Goal: Find specific page/section: Find specific page/section

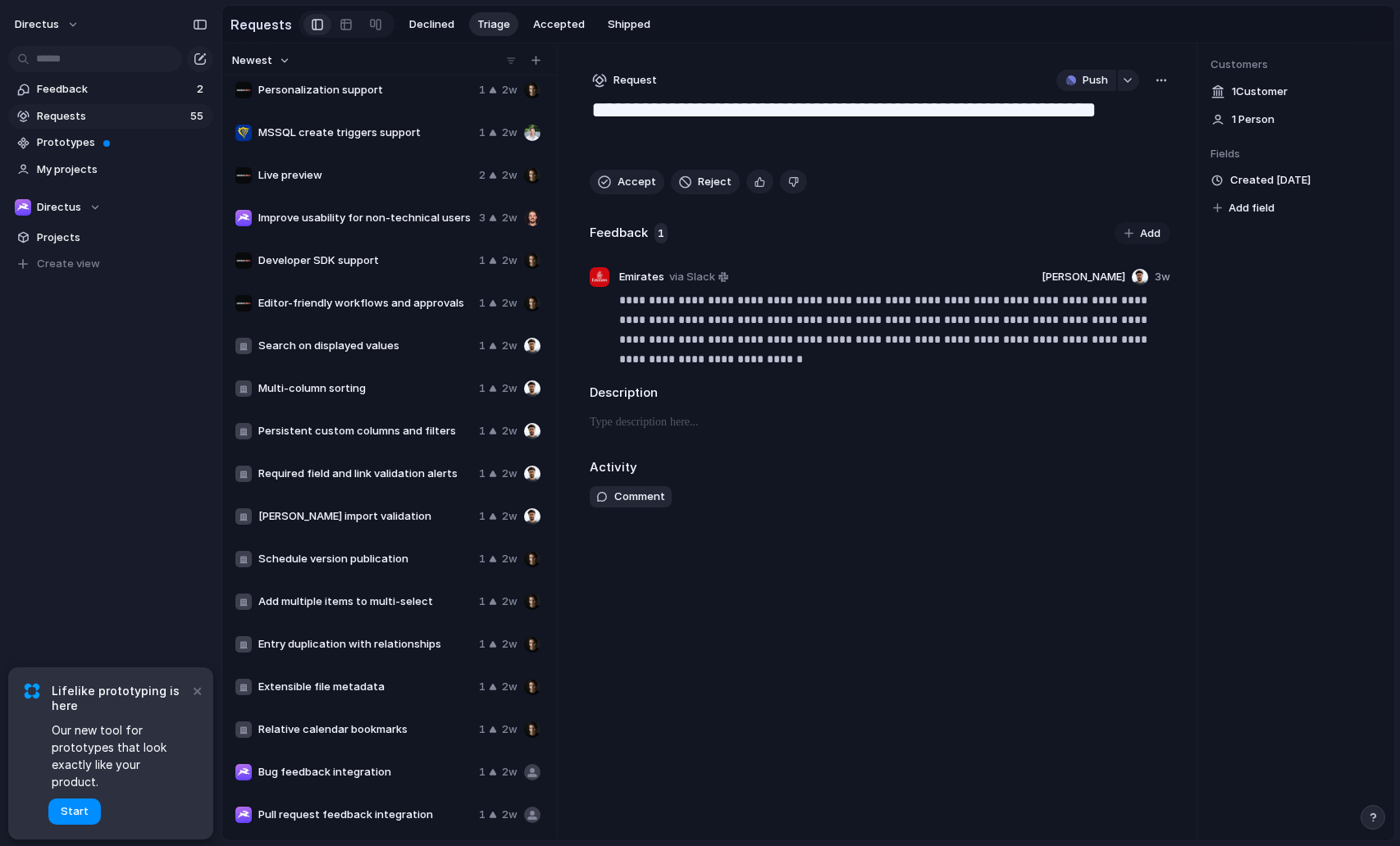
scroll to position [367, 0]
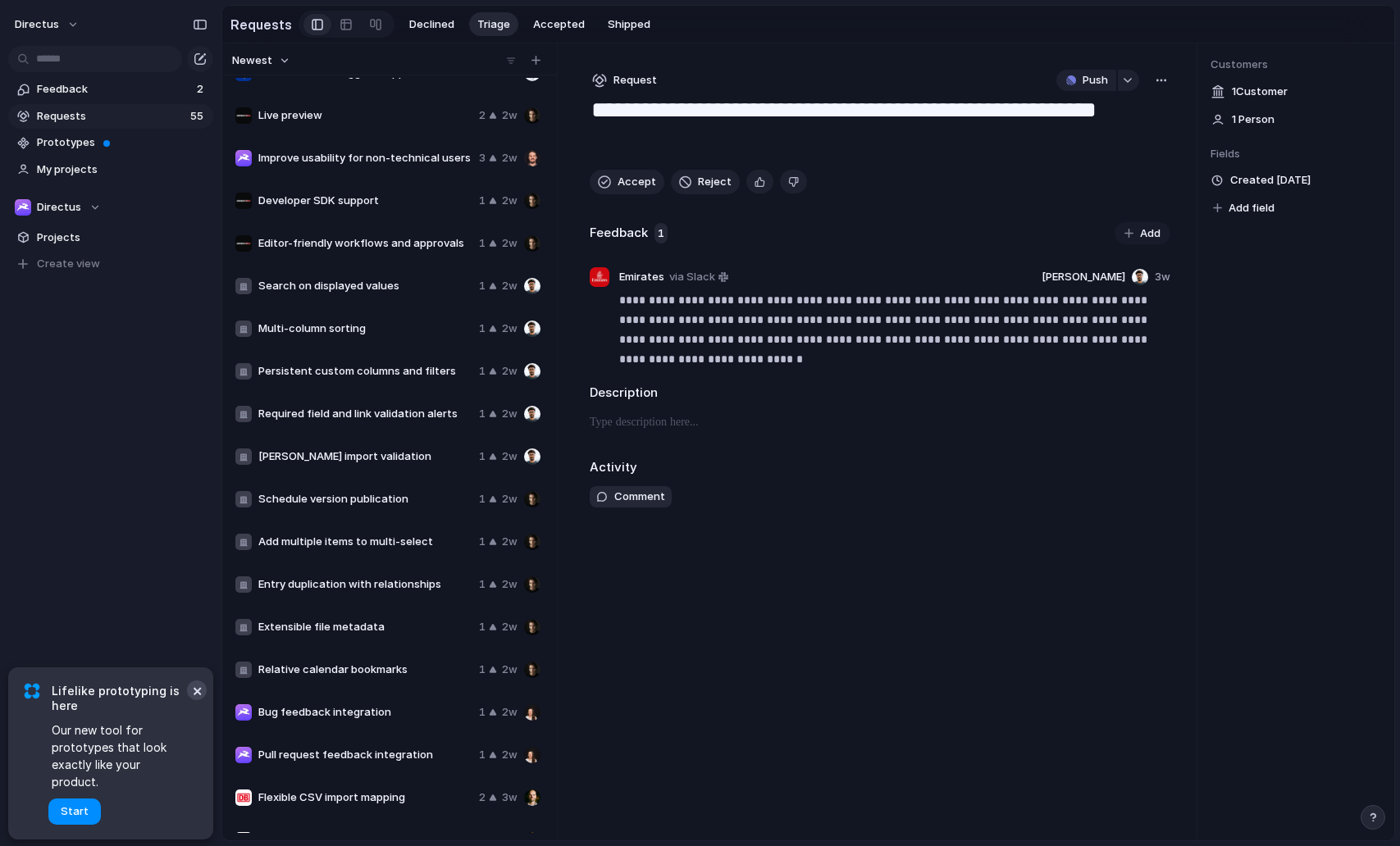
click at [192, 701] on button "×" at bounding box center [197, 691] width 20 height 20
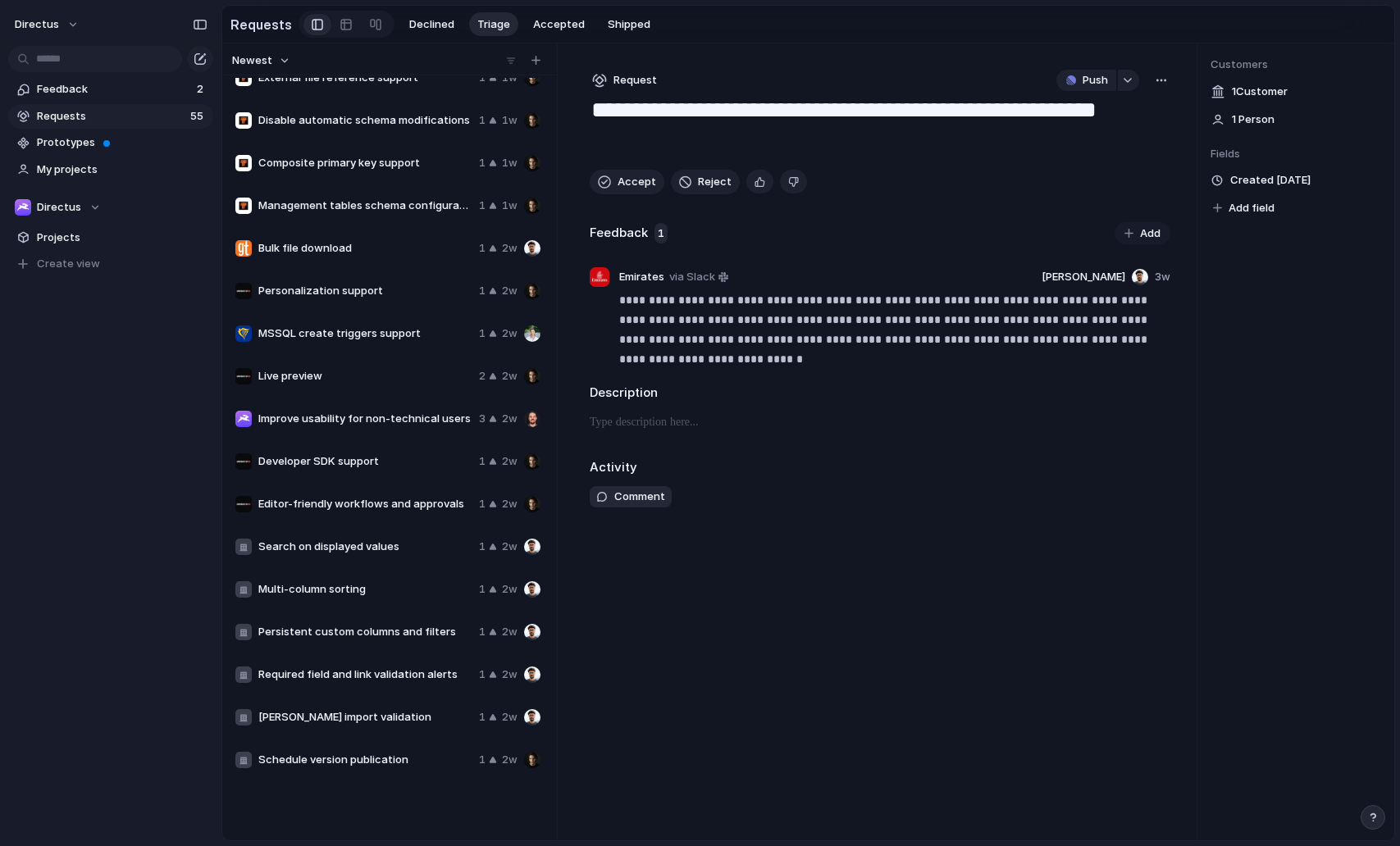
scroll to position [0, 0]
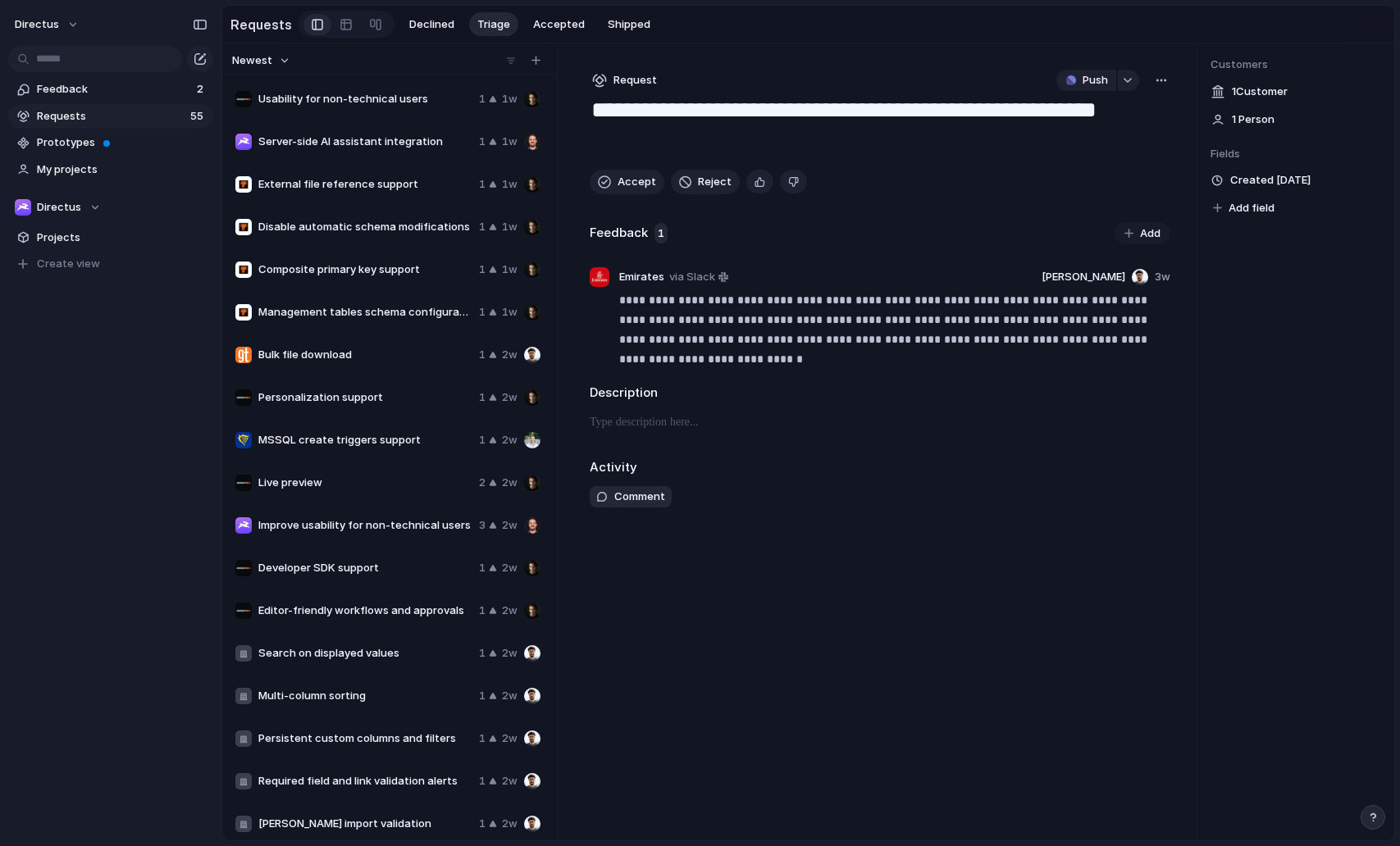
click at [94, 43] on div at bounding box center [111, 58] width 221 height 30
click at [94, 52] on input "text" at bounding box center [95, 59] width 174 height 26
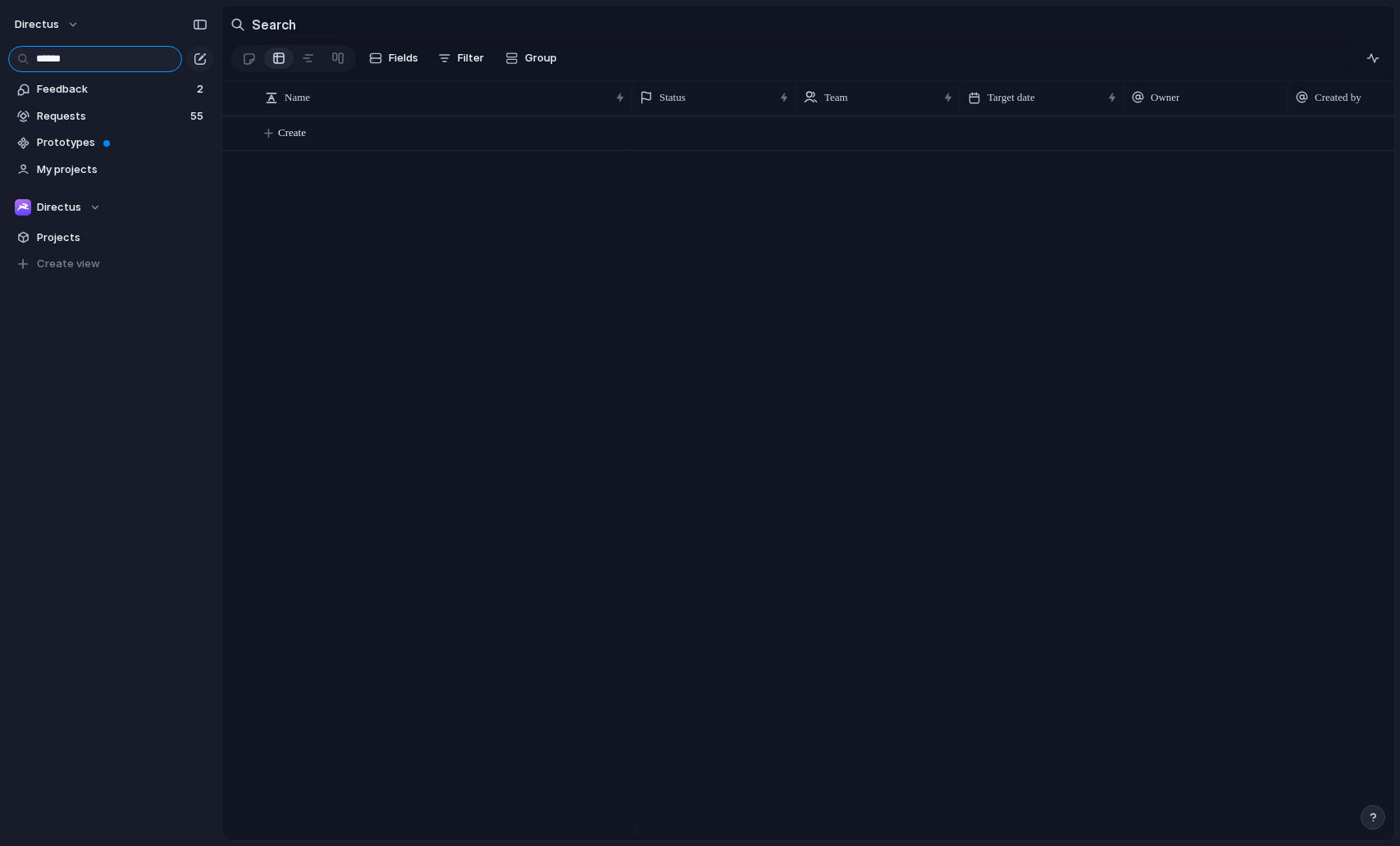
type input "******"
click at [118, 92] on span "Feedback" at bounding box center [115, 89] width 155 height 17
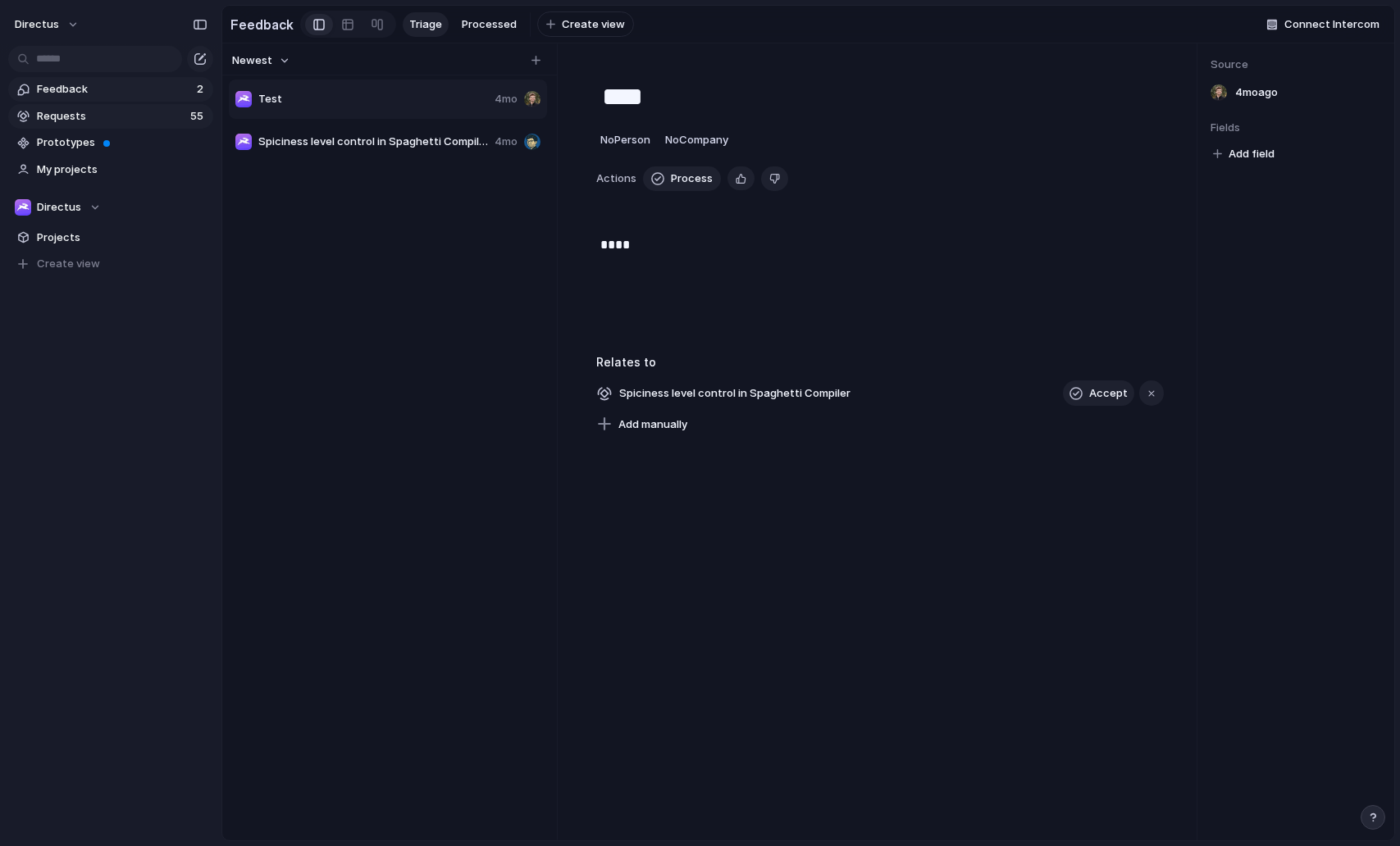
click at [111, 122] on span "Requests" at bounding box center [111, 116] width 149 height 17
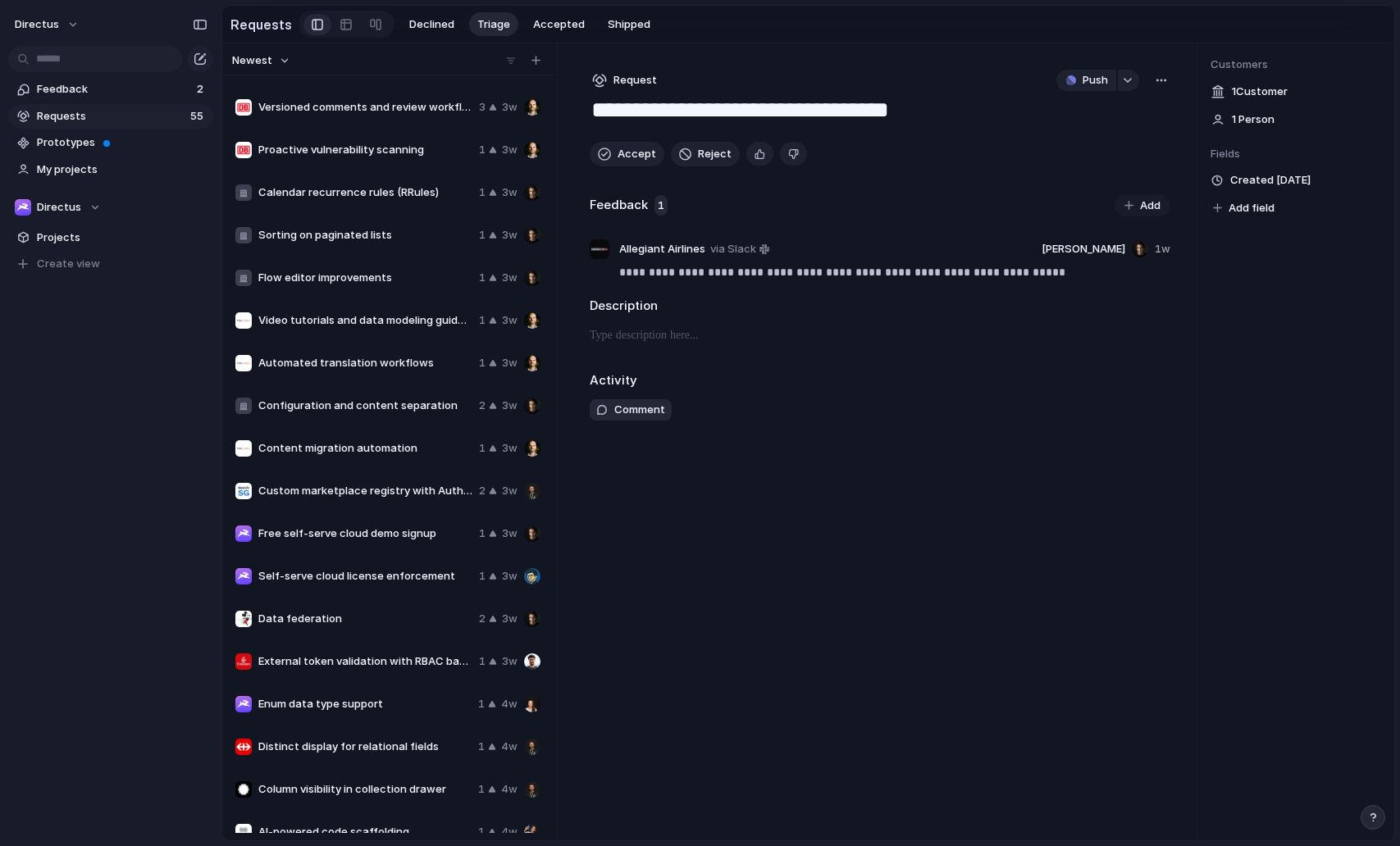
scroll to position [1590, 0]
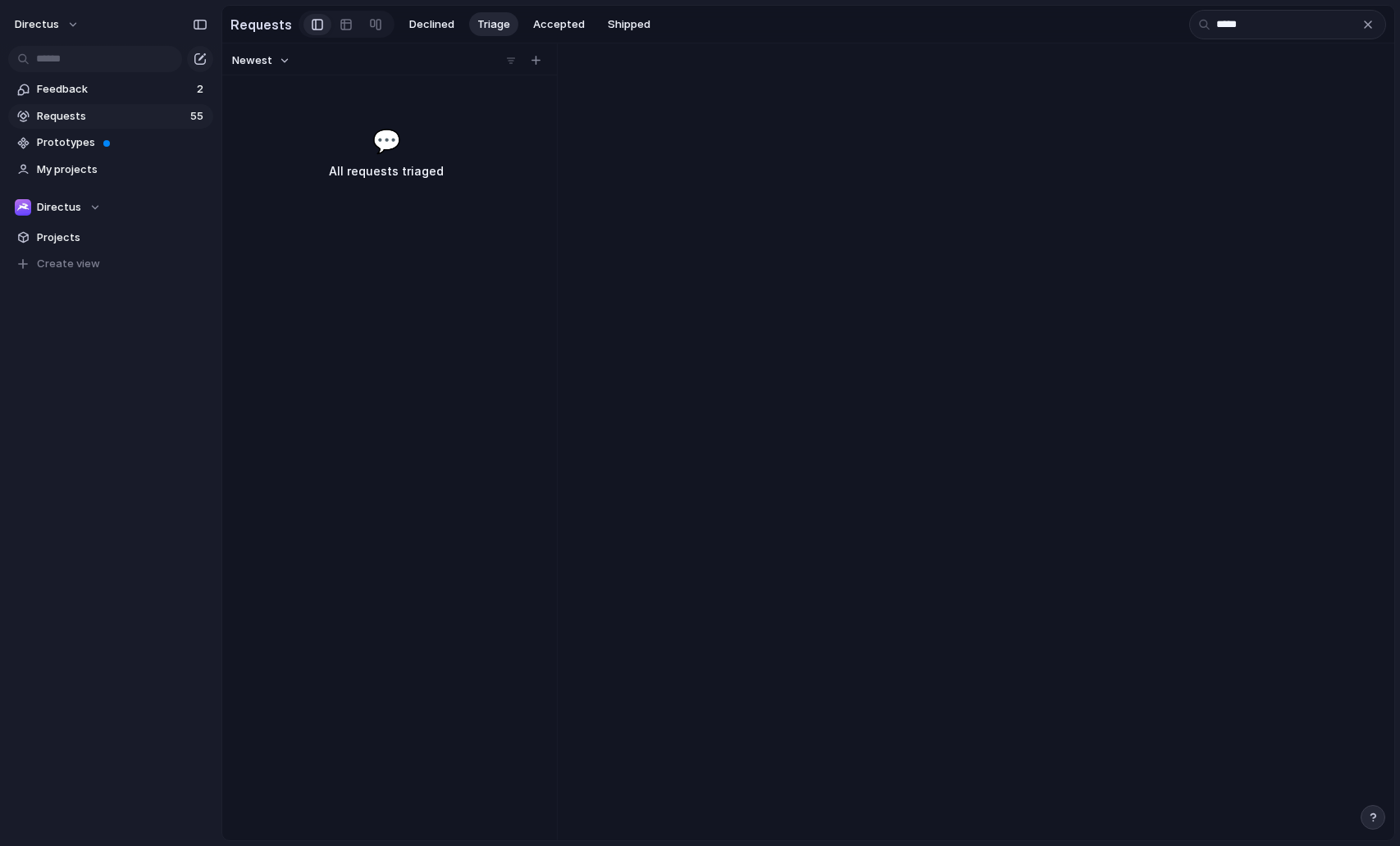
type input "******"
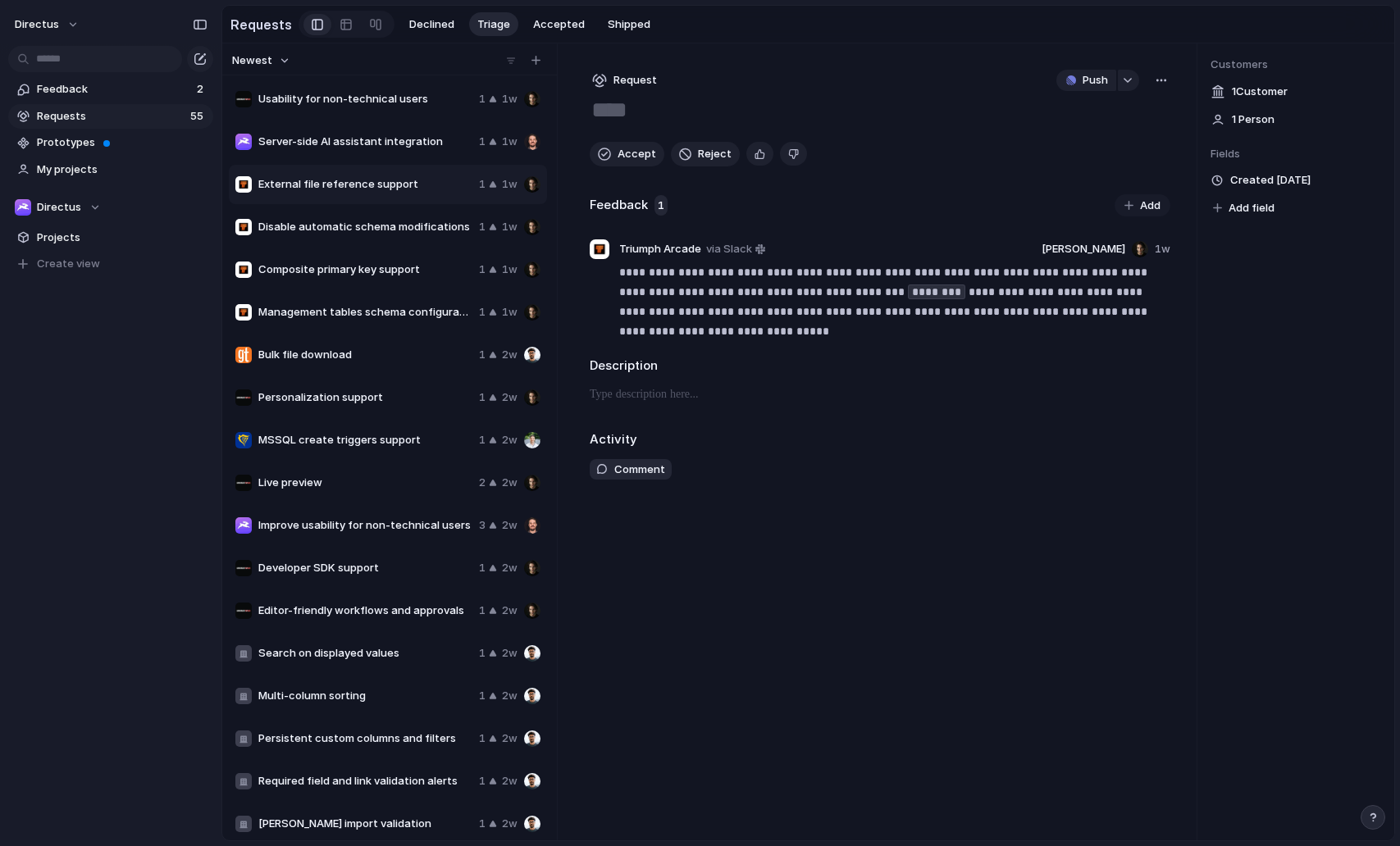
click at [150, 503] on div "directus Feedback 2 Requests 55 Prototypes My projects Directus Projects To pic…" at bounding box center [111, 423] width 221 height 846
